Goal: Task Accomplishment & Management: Use online tool/utility

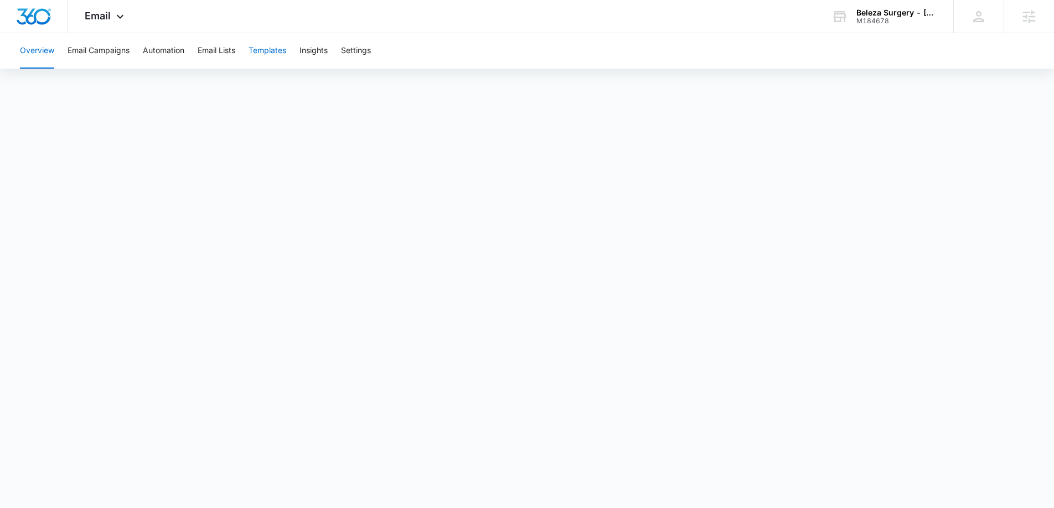
click at [272, 49] on button "Templates" at bounding box center [267, 50] width 38 height 35
click at [101, 14] on span "Email" at bounding box center [98, 16] width 26 height 12
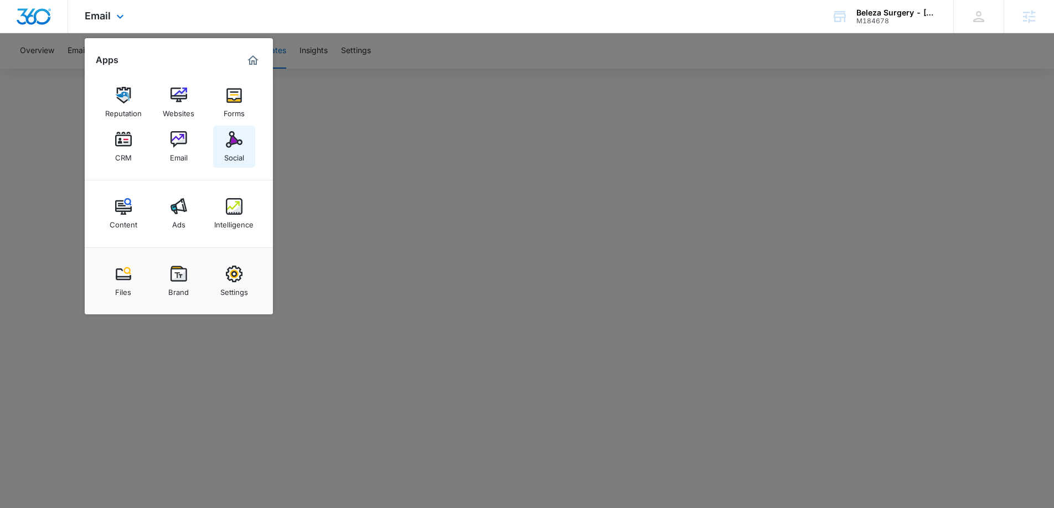
click at [236, 138] on img at bounding box center [234, 139] width 17 height 17
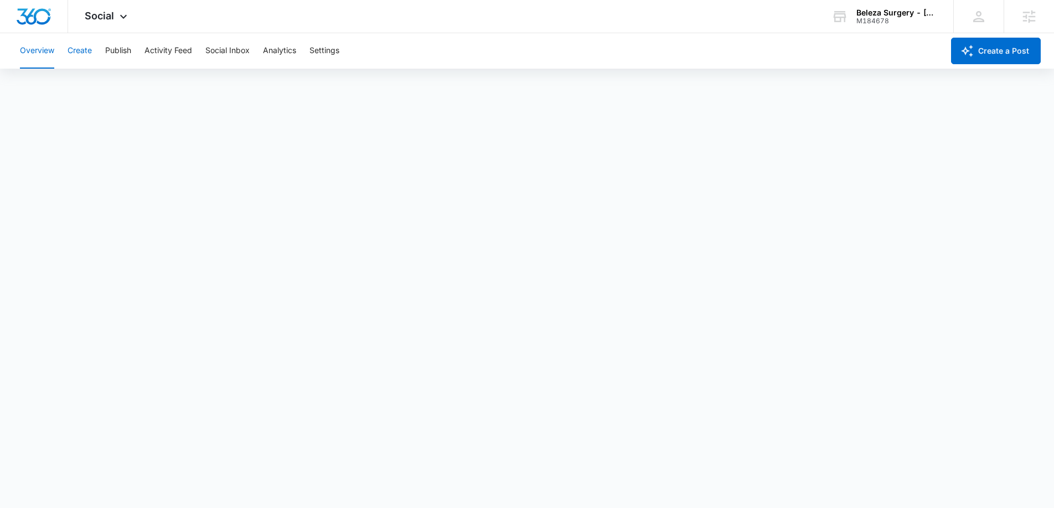
click at [89, 53] on button "Create" at bounding box center [80, 50] width 24 height 35
click at [122, 85] on button "Approvals" at bounding box center [108, 84] width 37 height 31
